Goal: Complete application form

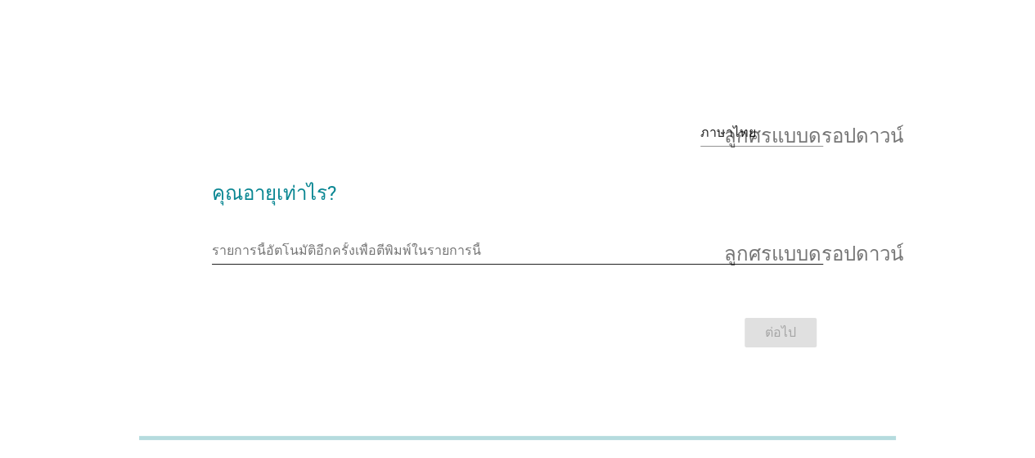
click at [646, 250] on input "รายการนี้อัตโนมัติอีกครั้งเพื่อตีพิมพ์ในรายการนี้" at bounding box center [506, 250] width 588 height 26
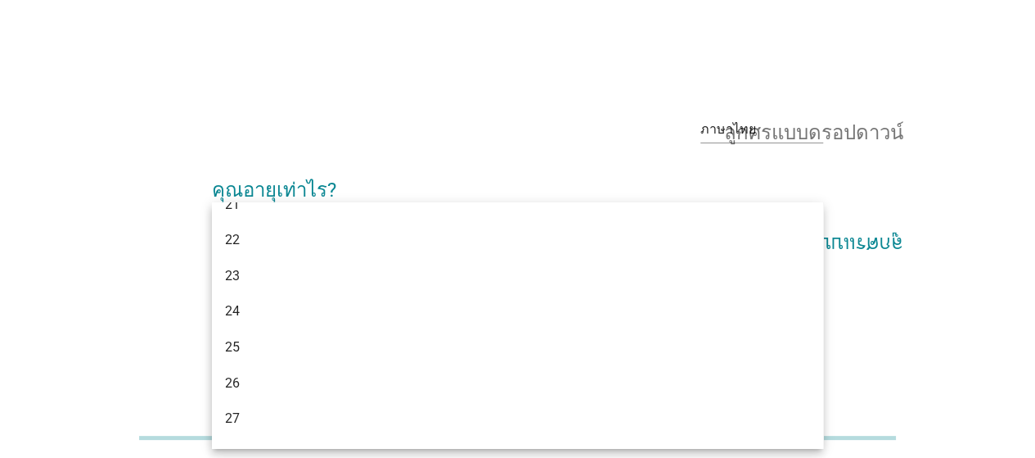
scroll to position [131, 0]
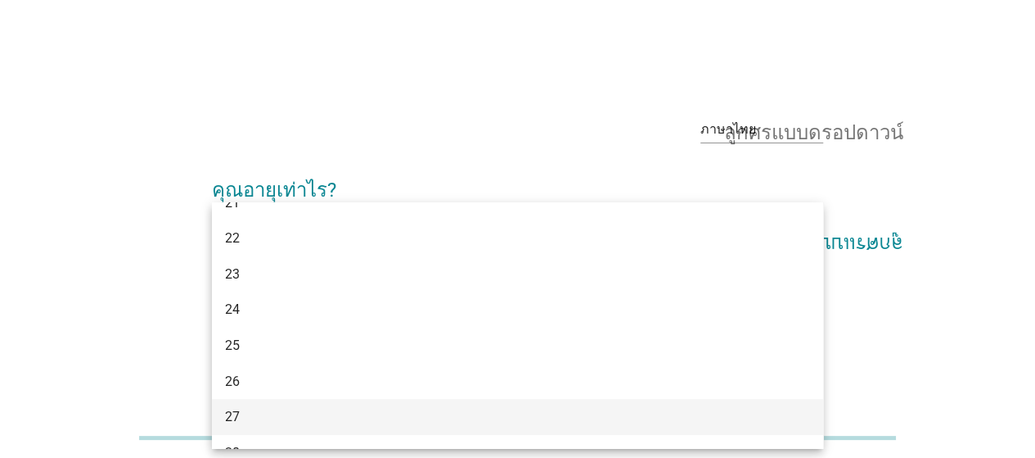
click at [614, 418] on div "27" at bounding box center [493, 417] width 536 height 20
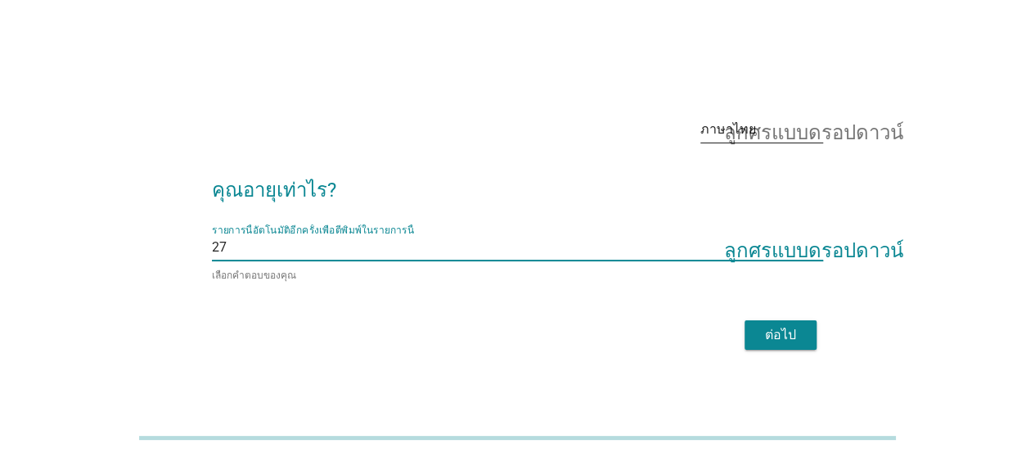
click at [818, 132] on font "ลูกศรแบบดรอปดาวน์" at bounding box center [813, 129] width 179 height 20
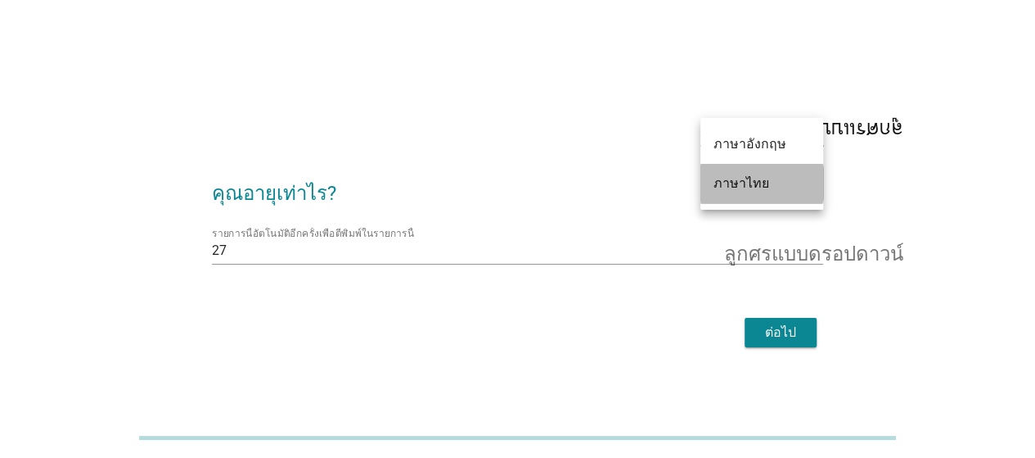
click at [799, 180] on div "ภาษาไทย" at bounding box center [762, 184] width 97 height 20
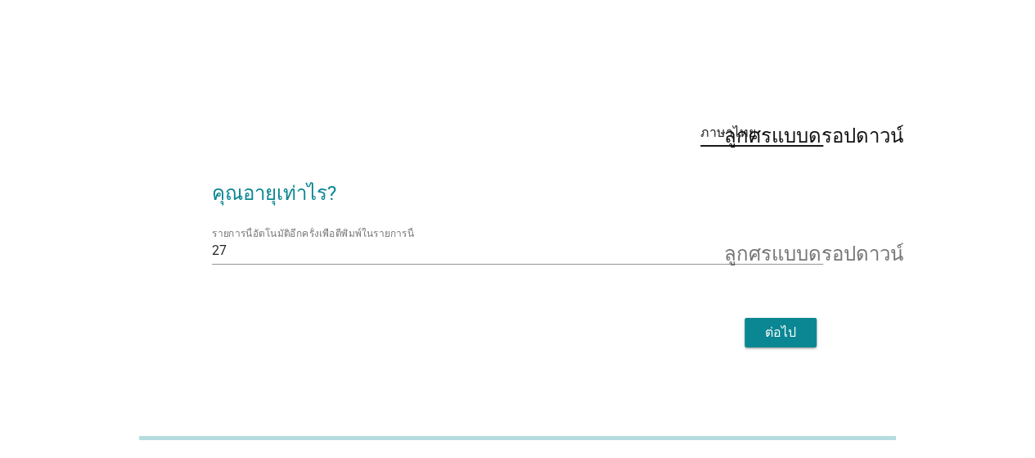
click at [759, 333] on div "ต่อไป" at bounding box center [781, 332] width 46 height 20
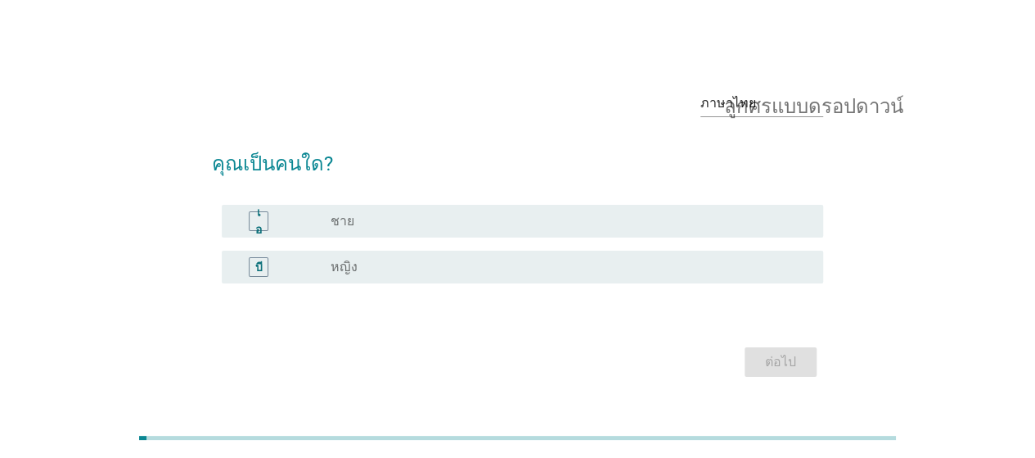
click at [699, 255] on div "บี ปุ่มวิทยุ[PERSON_NAME]เลือก หญิง" at bounding box center [523, 266] width 602 height 33
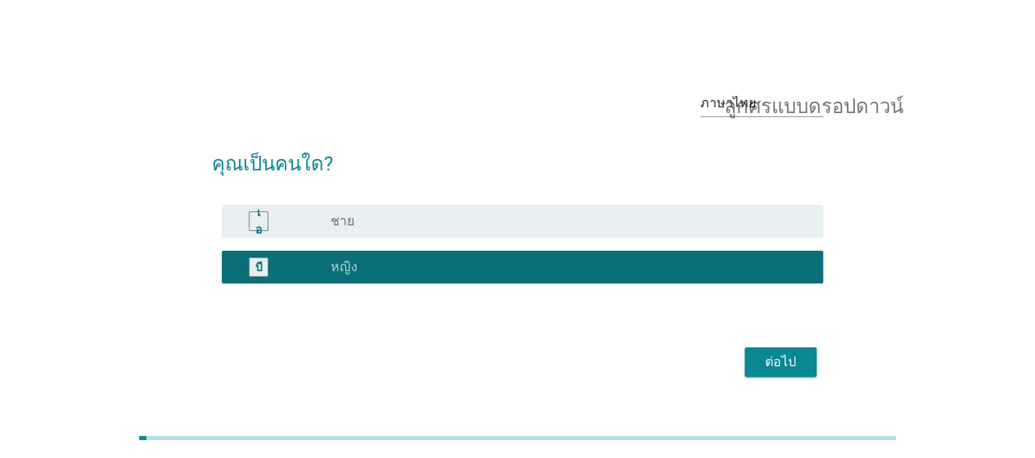
click at [781, 359] on font "ต่อไป" at bounding box center [780, 362] width 31 height 16
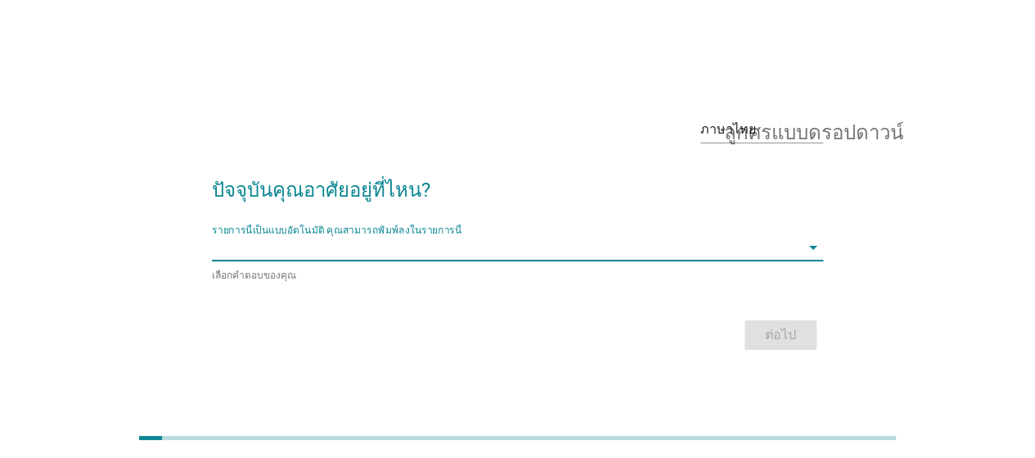
click at [728, 241] on input "รายการนี้เป็นแบบอัตโนมัติ คุณสามารถพิมพ์ลงในรายการนี้" at bounding box center [506, 247] width 588 height 26
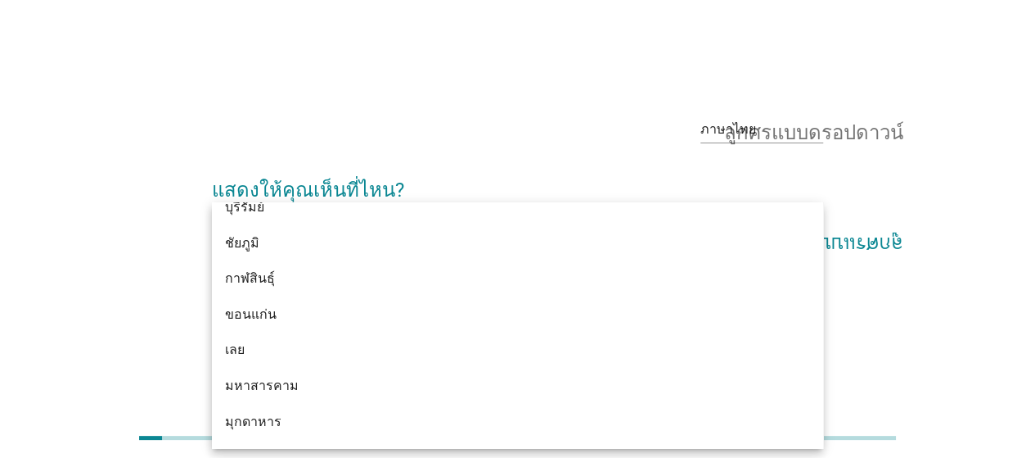
scroll to position [164, 0]
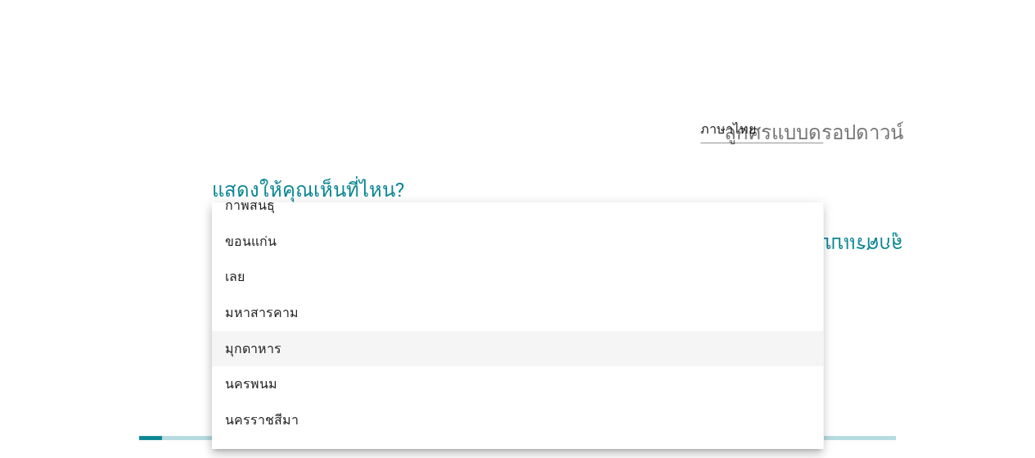
click at [690, 359] on div "มุกดาหาร" at bounding box center [517, 349] width 611 height 36
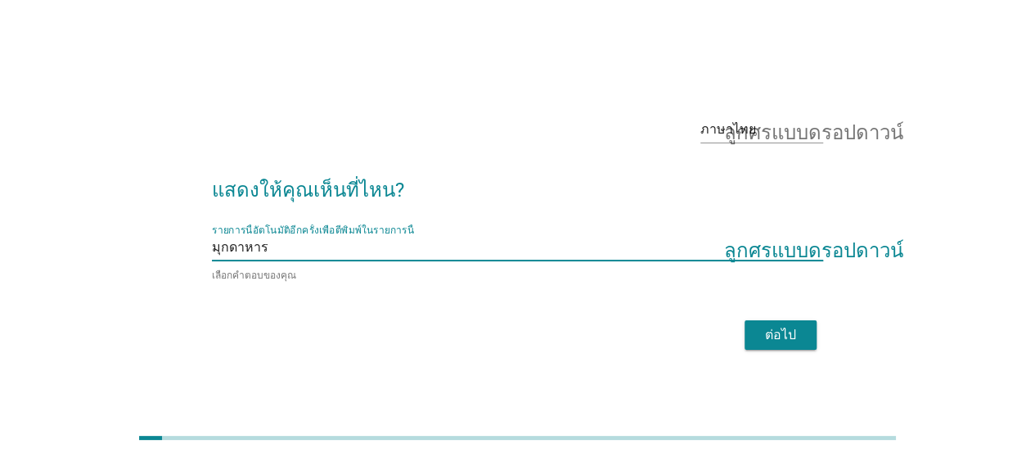
click at [773, 332] on font "ต่อไป" at bounding box center [780, 335] width 31 height 16
